Goal: Task Accomplishment & Management: Manage account settings

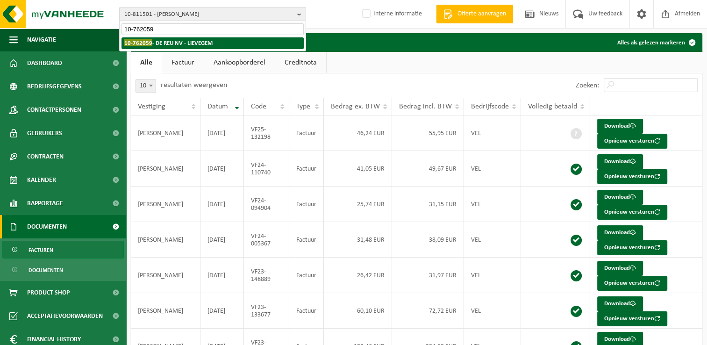
type input "10-762059"
click at [182, 43] on strong "10-762059 - DE REU NV - LIEVEGEM" at bounding box center [168, 42] width 88 height 7
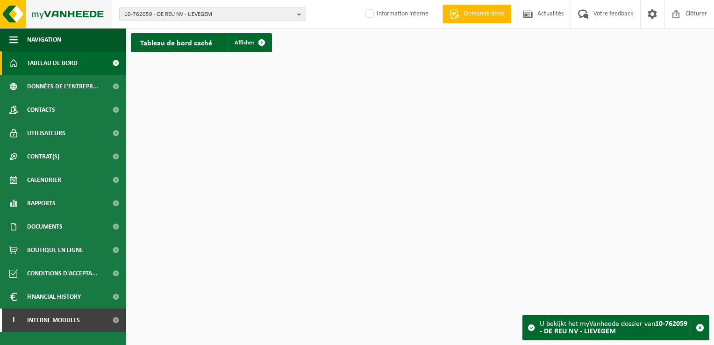
click at [15, 12] on img at bounding box center [56, 14] width 112 height 28
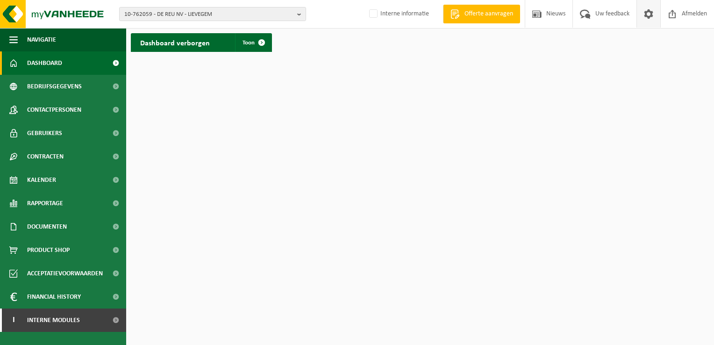
click at [646, 16] on span at bounding box center [648, 14] width 14 height 28
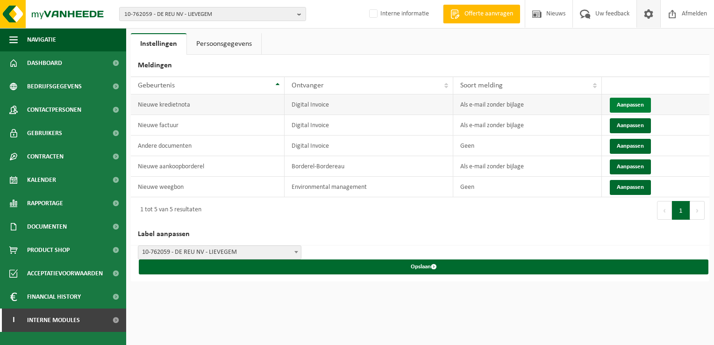
click at [629, 103] on button "Aanpassen" at bounding box center [630, 105] width 41 height 15
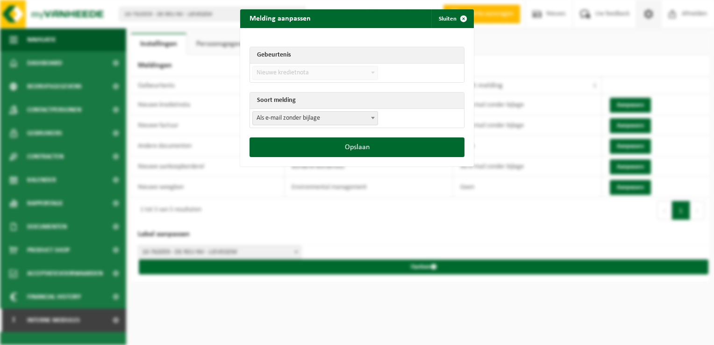
click at [262, 117] on span "Als e-mail zonder bijlage" at bounding box center [315, 118] width 125 height 13
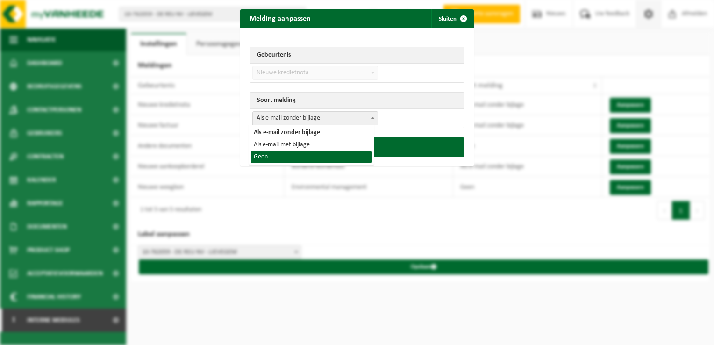
select select "1"
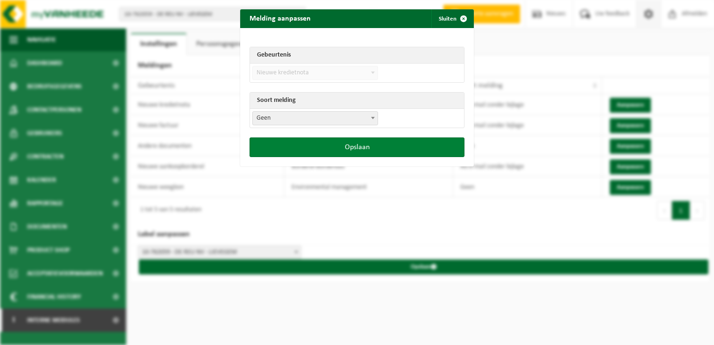
click at [310, 150] on button "Opslaan" at bounding box center [356, 147] width 215 height 20
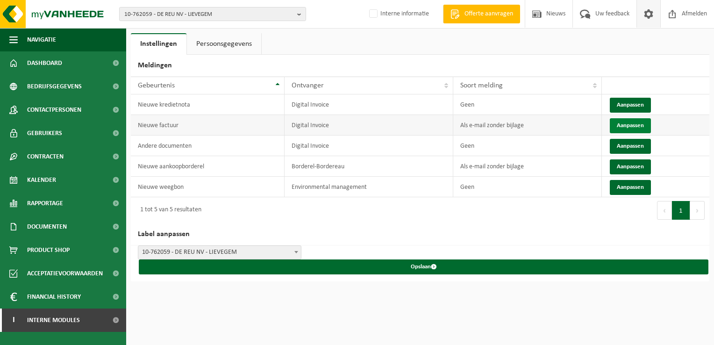
click at [616, 124] on button "Aanpassen" at bounding box center [630, 125] width 41 height 15
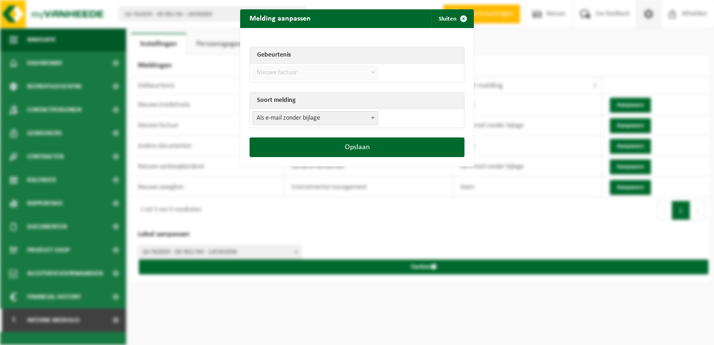
click at [256, 114] on span "Als e-mail zonder bijlage" at bounding box center [315, 118] width 125 height 13
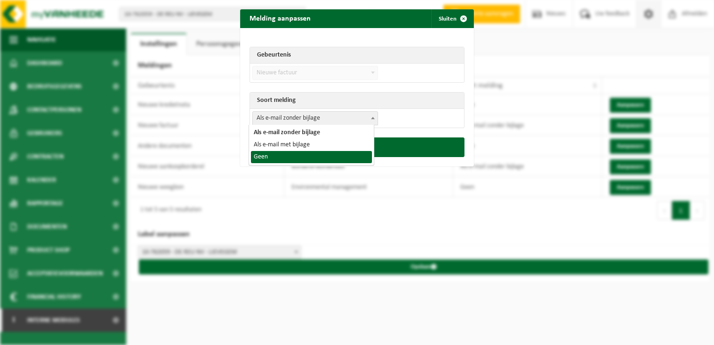
select select "1"
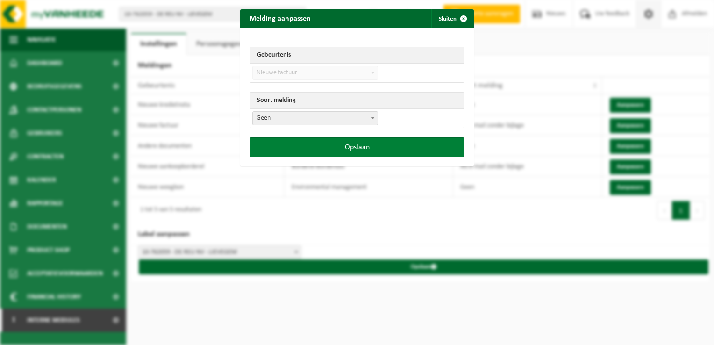
click at [310, 151] on button "Opslaan" at bounding box center [356, 147] width 215 height 20
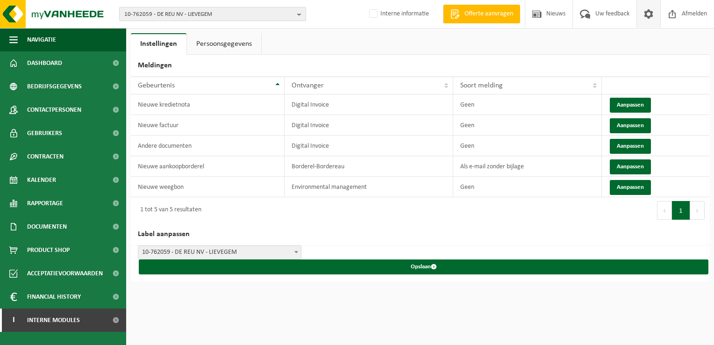
click at [171, 12] on span "10-762059 - DE REU NV - LIEVEGEM" at bounding box center [208, 14] width 169 height 14
paste input "10-724040"
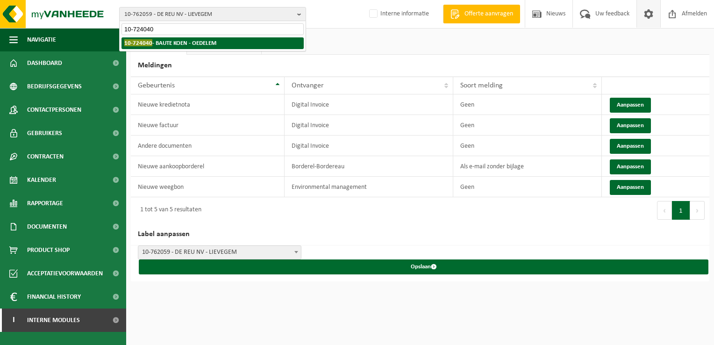
type input "10-724040"
click at [176, 43] on strong "10-724040 - BAUTE KOEN - OEDELEM" at bounding box center [170, 42] width 92 height 7
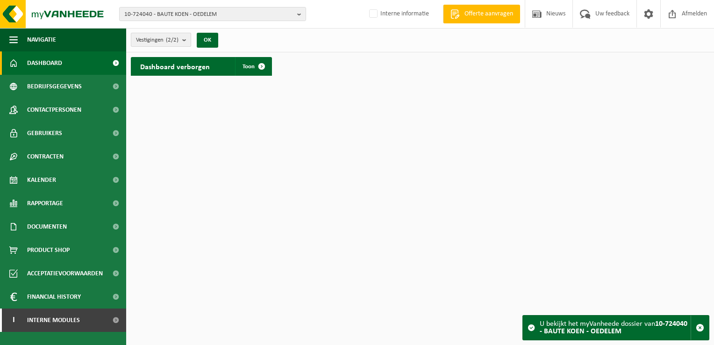
click at [170, 40] on count "(2/2)" at bounding box center [172, 40] width 13 height 6
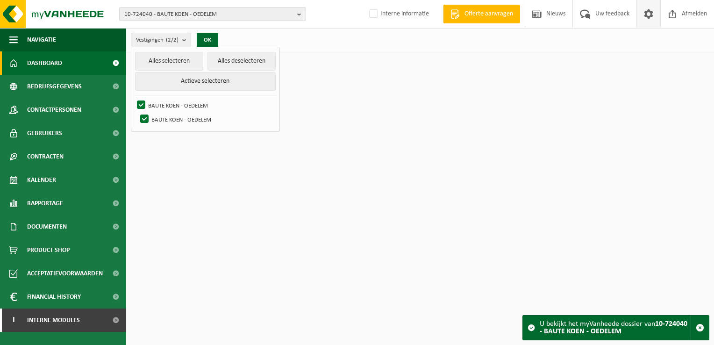
click at [646, 14] on span at bounding box center [648, 14] width 14 height 28
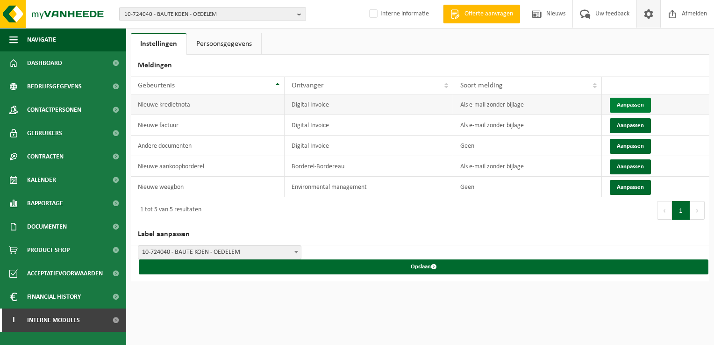
click at [629, 100] on button "Aanpassen" at bounding box center [630, 105] width 41 height 15
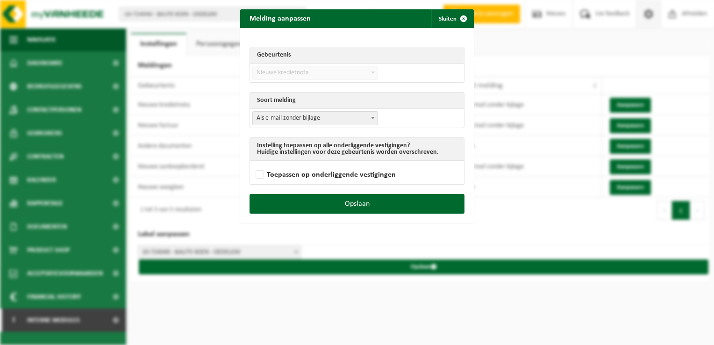
click at [274, 118] on span "Als e-mail zonder bijlage" at bounding box center [315, 118] width 125 height 13
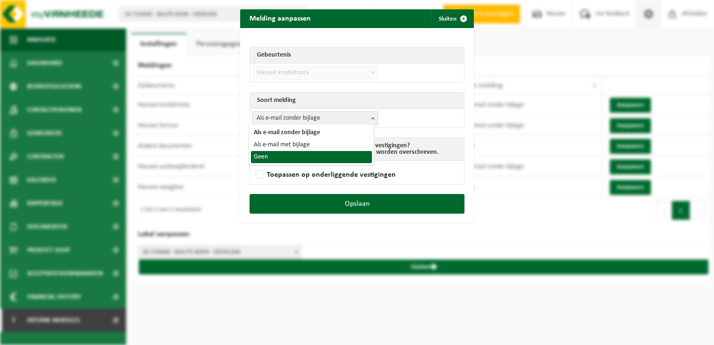
select select "1"
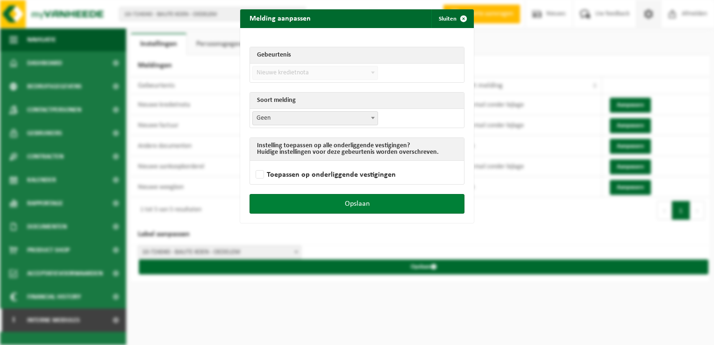
click at [380, 202] on button "Opslaan" at bounding box center [356, 204] width 215 height 20
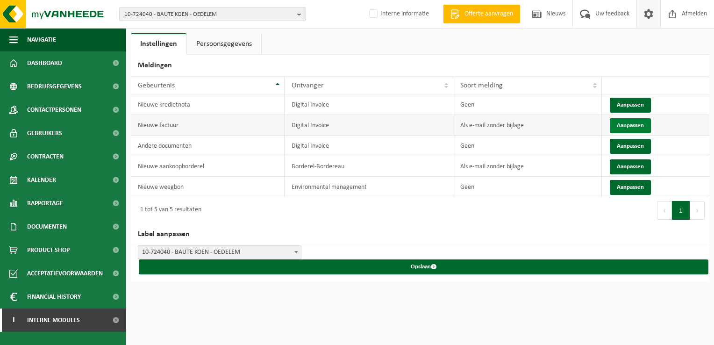
click at [637, 126] on button "Aanpassen" at bounding box center [630, 125] width 41 height 15
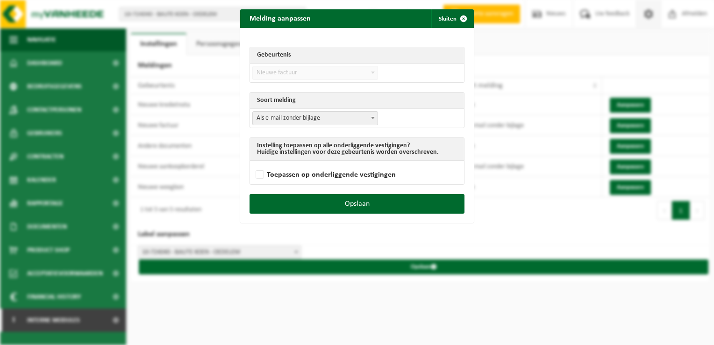
click at [313, 113] on span "Als e-mail zonder bijlage" at bounding box center [315, 118] width 125 height 13
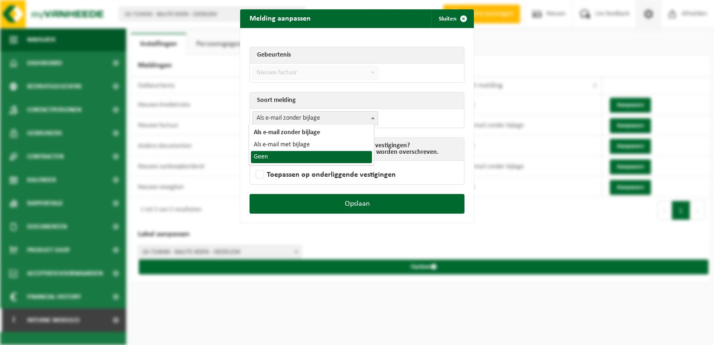
select select "1"
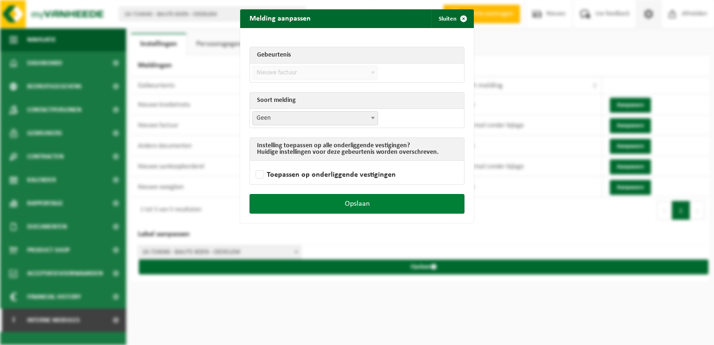
click at [359, 199] on button "Opslaan" at bounding box center [356, 204] width 215 height 20
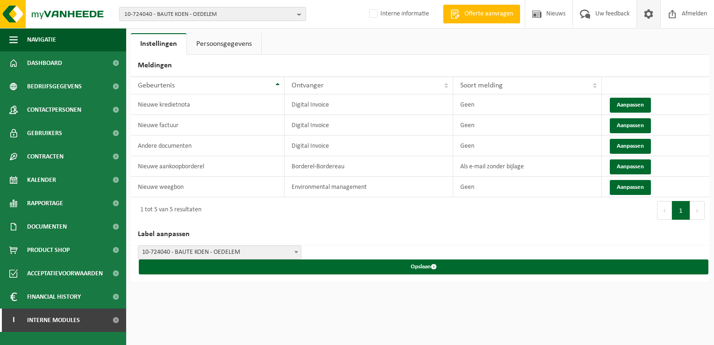
click at [153, 11] on span "10-724040 - BAUTE KOEN - OEDELEM" at bounding box center [208, 14] width 169 height 14
paste input "10-964743"
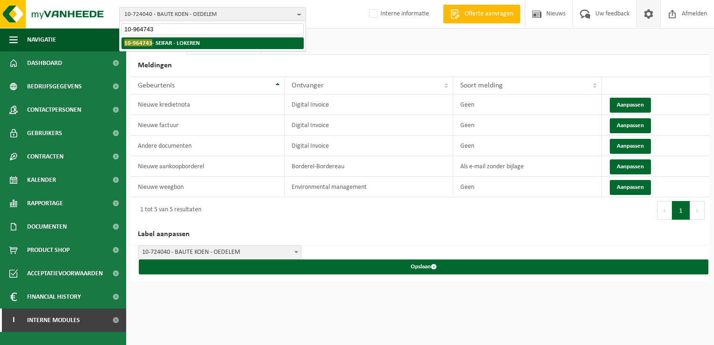
type input "10-964743"
click at [178, 43] on strong "10-964743 - SEIFAR - LOKEREN" at bounding box center [162, 42] width 76 height 7
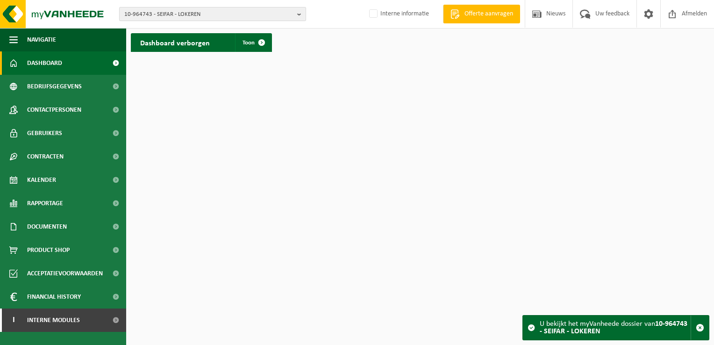
click at [176, 16] on span "10-964743 - SEIFAR - LOKEREN" at bounding box center [208, 14] width 169 height 14
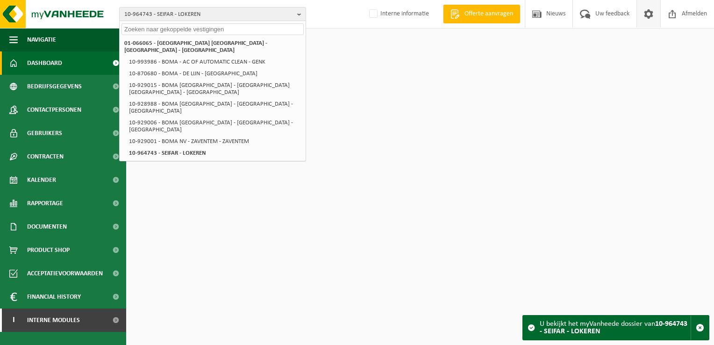
click at [646, 15] on span at bounding box center [648, 14] width 14 height 28
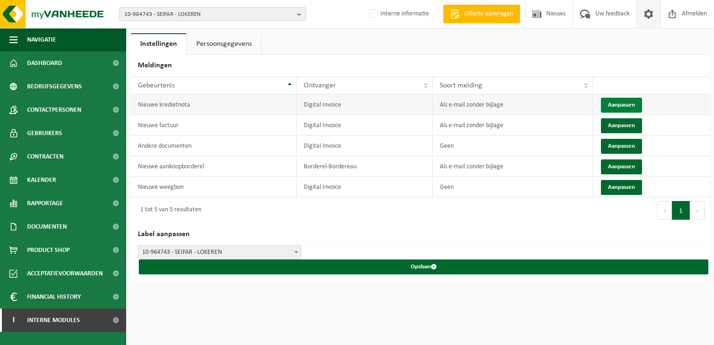
click at [618, 104] on button "Aanpassen" at bounding box center [621, 105] width 41 height 15
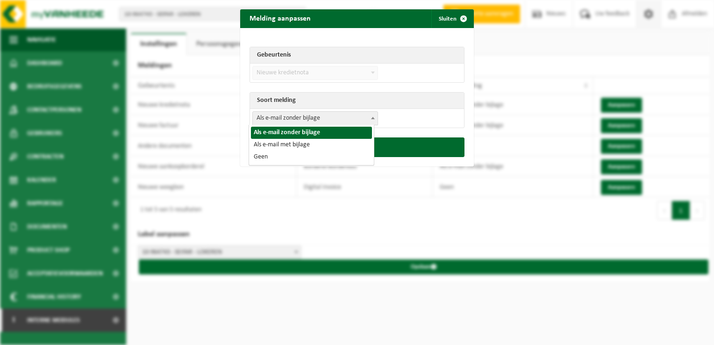
click at [281, 118] on span "Als e-mail zonder bijlage" at bounding box center [315, 118] width 125 height 13
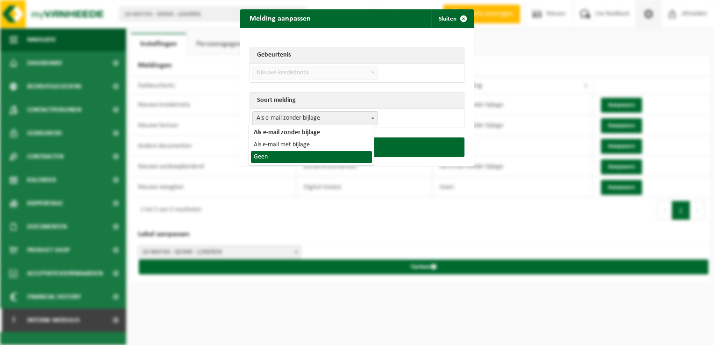
select select "1"
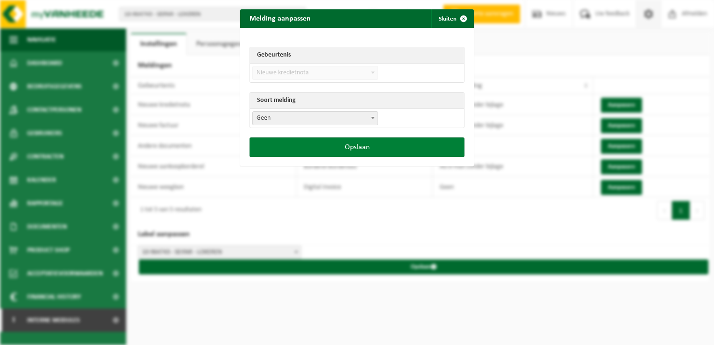
click at [365, 151] on button "Opslaan" at bounding box center [356, 147] width 215 height 20
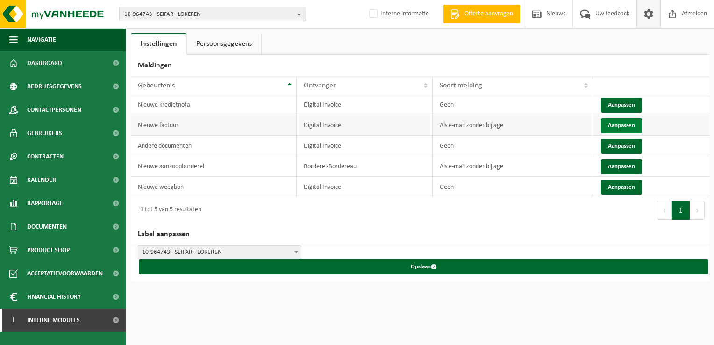
click at [613, 124] on button "Aanpassen" at bounding box center [621, 125] width 41 height 15
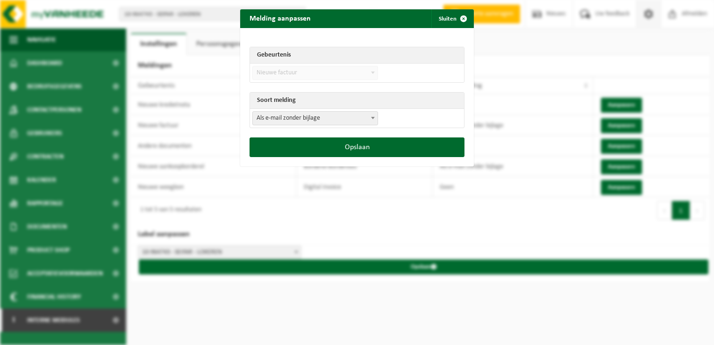
click at [278, 117] on span "Als e-mail zonder bijlage" at bounding box center [315, 118] width 125 height 13
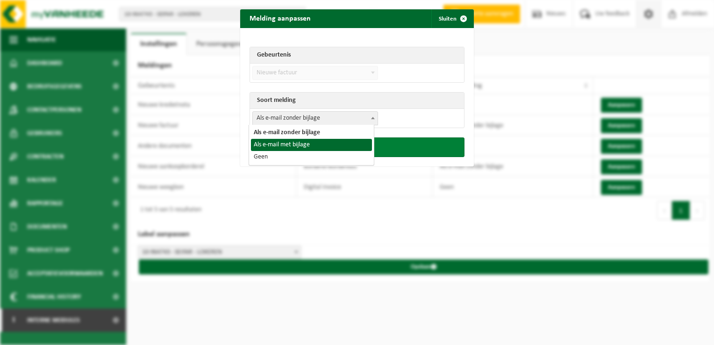
select select "1"
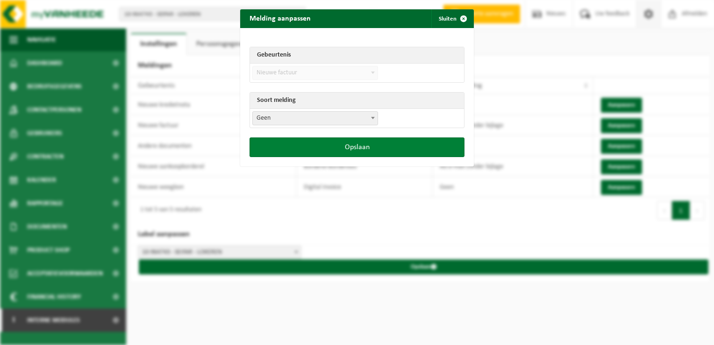
click at [335, 152] on button "Opslaan" at bounding box center [356, 147] width 215 height 20
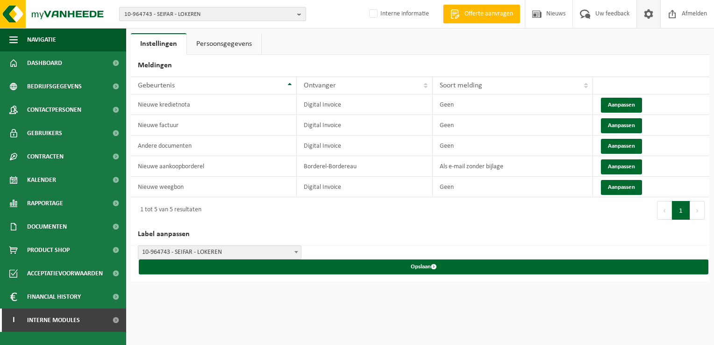
click at [166, 17] on span "10-964743 - SEIFAR - LOKEREN" at bounding box center [208, 14] width 169 height 14
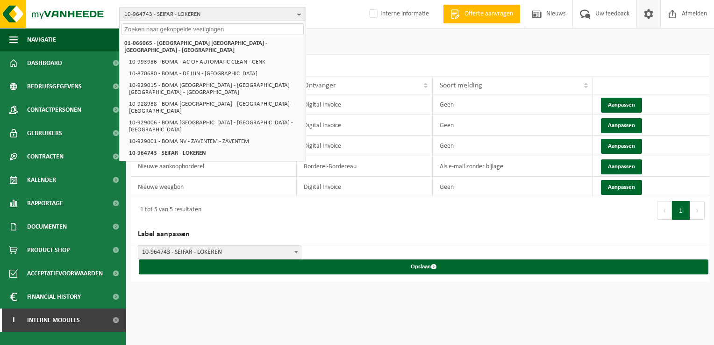
paste input "10-947023"
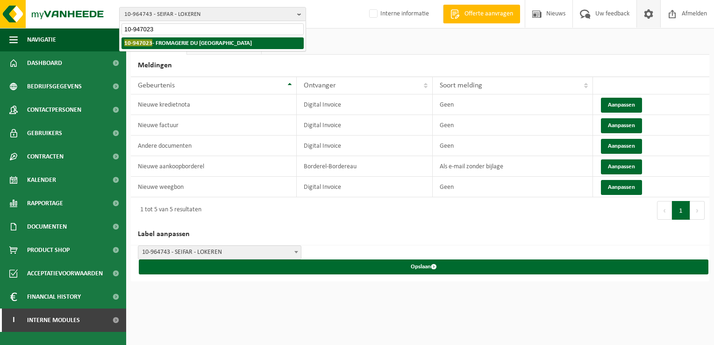
type input "10-947023"
click at [184, 43] on strong "10-947023 - FROMAGERIE DU PLATEAU - HERVE" at bounding box center [188, 42] width 128 height 7
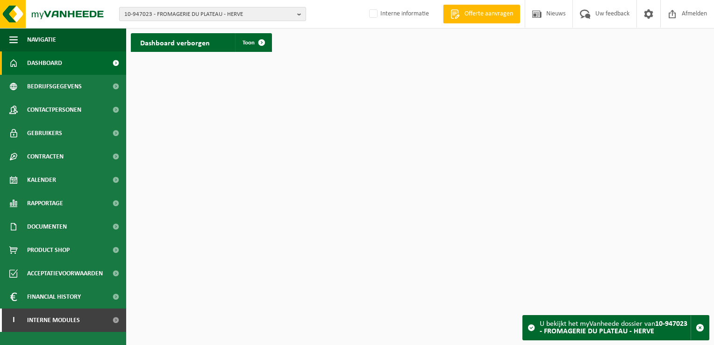
click at [184, 17] on span "10-947023 - FROMAGERIE DU PLATEAU - HERVE" at bounding box center [208, 14] width 169 height 14
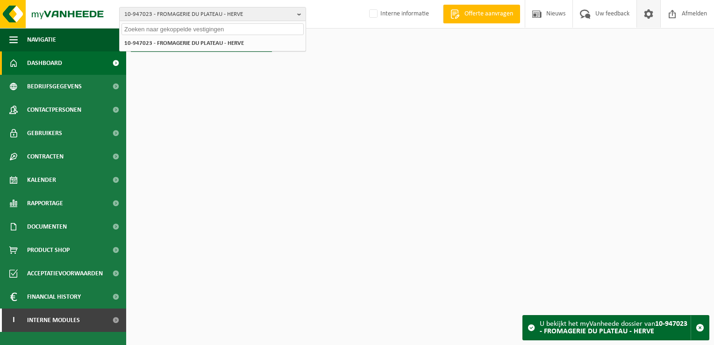
click at [653, 15] on span at bounding box center [648, 14] width 14 height 28
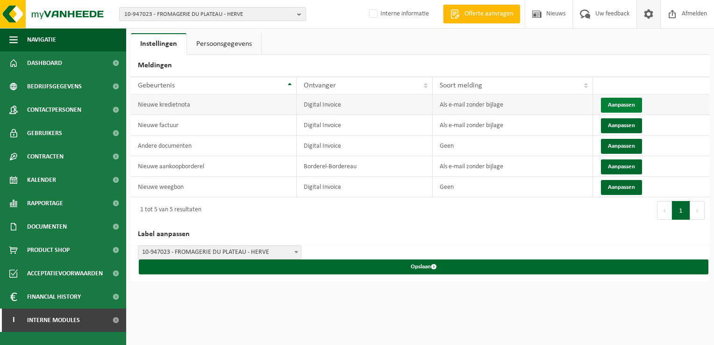
click at [624, 104] on button "Aanpassen" at bounding box center [621, 105] width 41 height 15
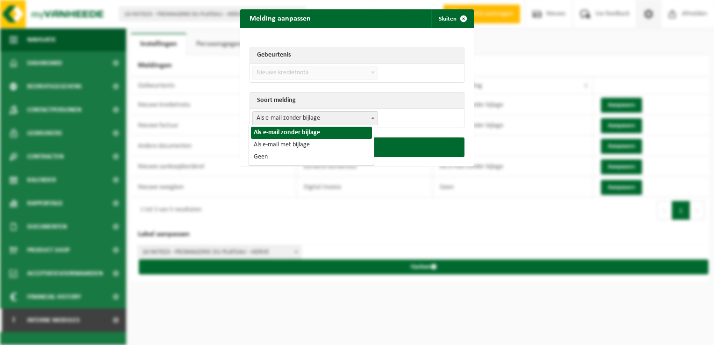
click at [305, 114] on span "Als e-mail zonder bijlage" at bounding box center [315, 118] width 125 height 13
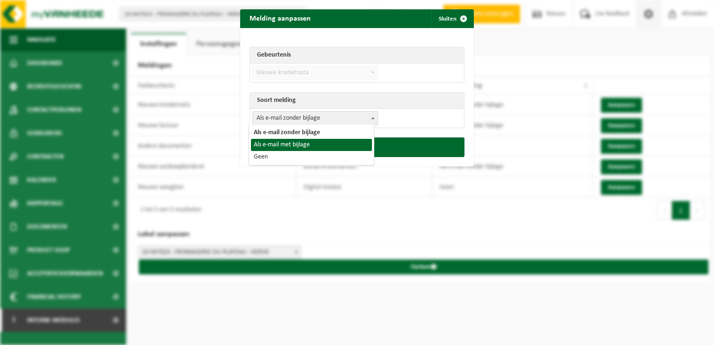
select select "3"
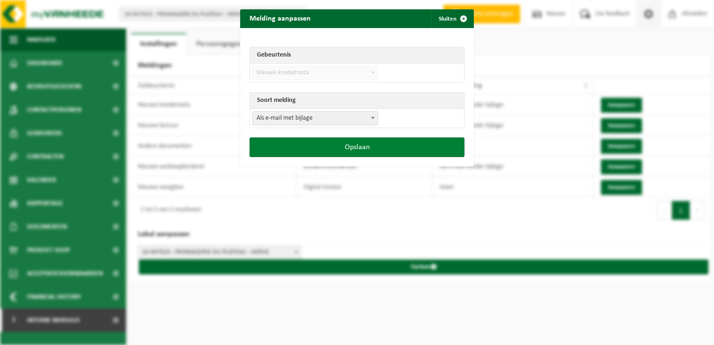
click at [334, 142] on button "Opslaan" at bounding box center [356, 147] width 215 height 20
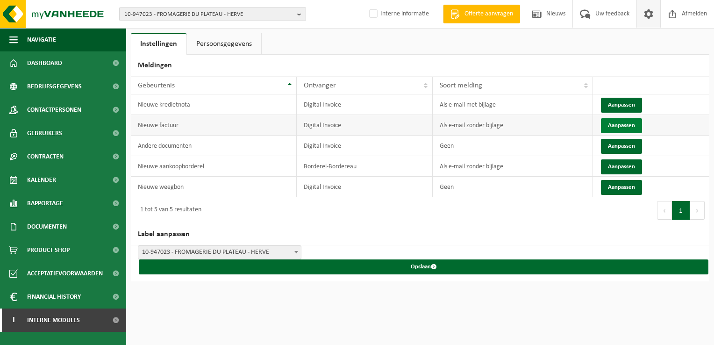
click at [611, 125] on button "Aanpassen" at bounding box center [621, 125] width 41 height 15
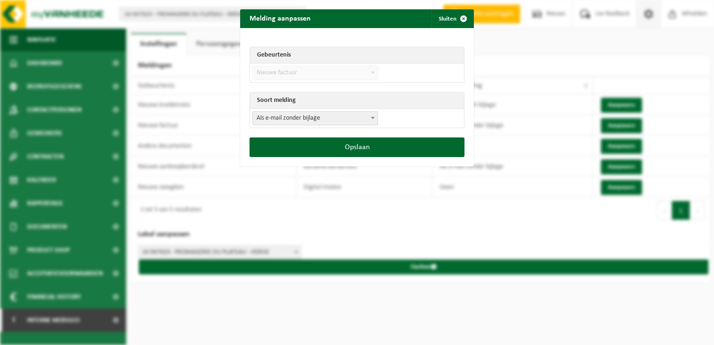
click at [275, 116] on span "Als e-mail zonder bijlage" at bounding box center [315, 118] width 125 height 13
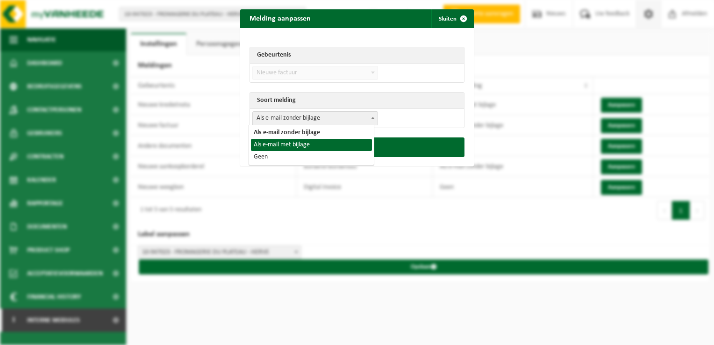
select select "3"
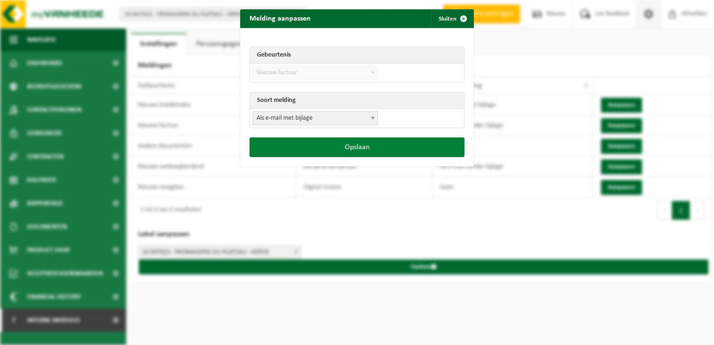
click at [339, 150] on button "Opslaan" at bounding box center [356, 147] width 215 height 20
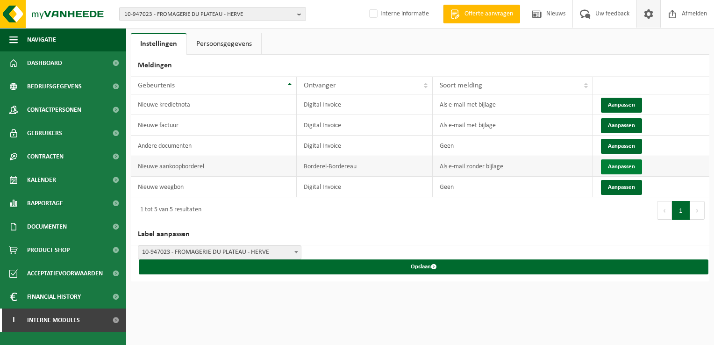
click at [612, 164] on button "Aanpassen" at bounding box center [621, 166] width 41 height 15
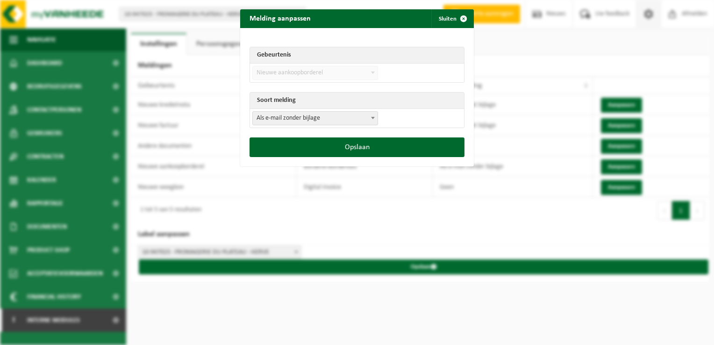
click at [290, 115] on span "Als e-mail zonder bijlage" at bounding box center [315, 118] width 125 height 13
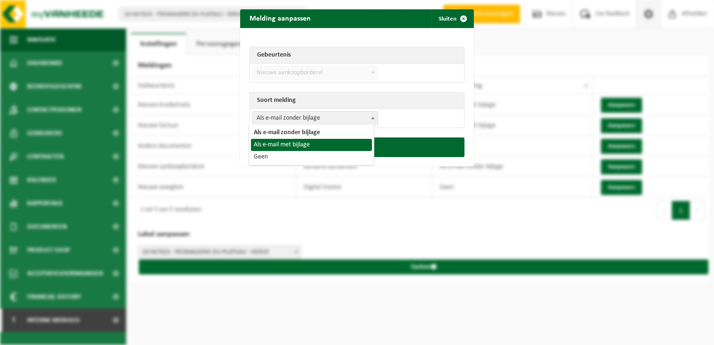
select select "3"
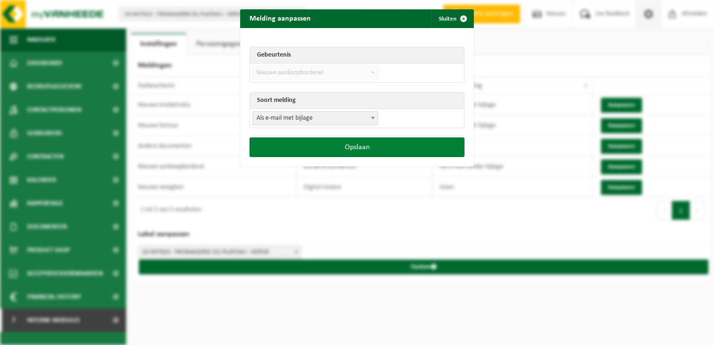
click at [363, 150] on button "Opslaan" at bounding box center [356, 147] width 215 height 20
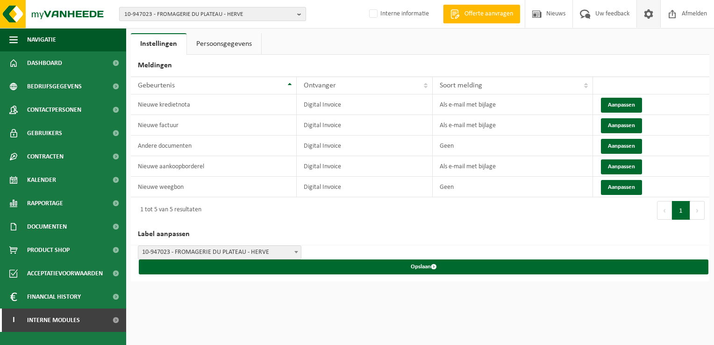
click at [200, 10] on span "10-947023 - FROMAGERIE DU PLATEAU - HERVE" at bounding box center [208, 14] width 169 height 14
paste input "10-830704"
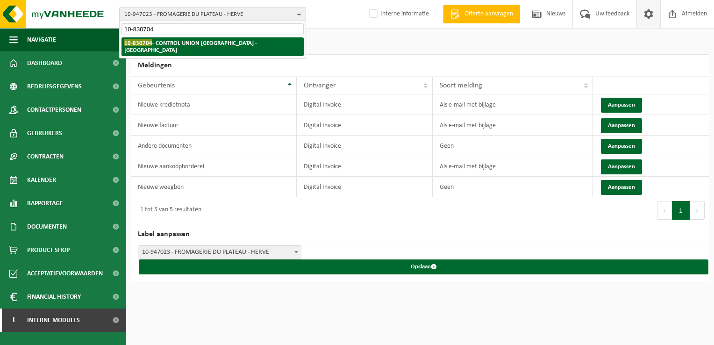
type input "10-830704"
click at [177, 49] on li "10-830704 - CONTROL UNION BELGIUM - ANTWERPEN" at bounding box center [212, 46] width 182 height 19
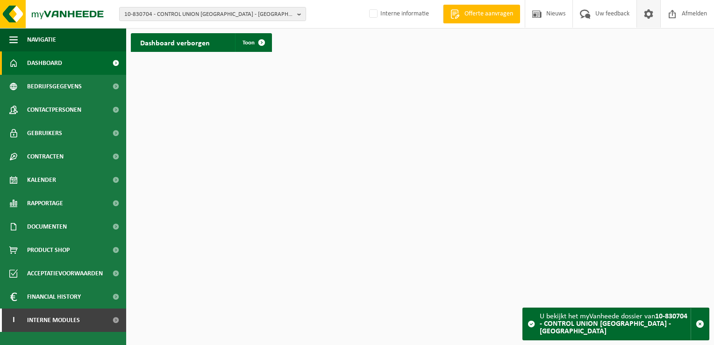
click at [652, 13] on span at bounding box center [648, 14] width 14 height 28
